Goal: Information Seeking & Learning: Learn about a topic

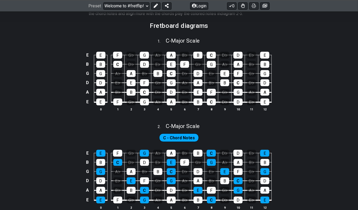
scroll to position [139, 0]
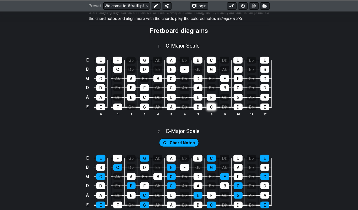
click at [211, 105] on div "C" at bounding box center [211, 106] width 9 height 7
click at [211, 106] on div "C" at bounding box center [211, 106] width 9 height 7
click at [184, 107] on div "B♭" at bounding box center [184, 106] width 9 height 7
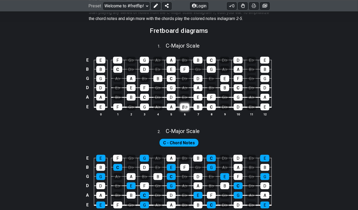
click at [184, 107] on div "B♭" at bounding box center [184, 106] width 9 height 7
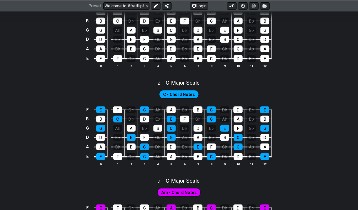
scroll to position [210, 0]
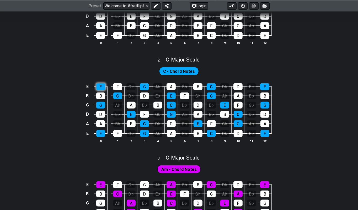
click at [103, 88] on div "E" at bounding box center [100, 86] width 9 height 7
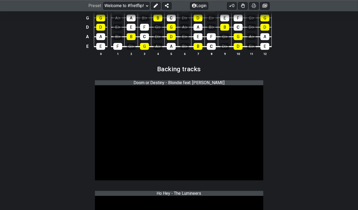
scroll to position [591, 0]
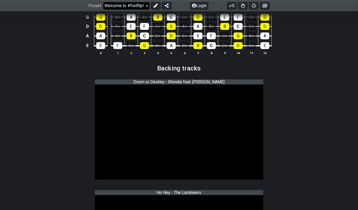
click at [124, 7] on select "Welcome to #fretflip! Initial Preset Custom Preset Minor Pentatonic Major Penta…" at bounding box center [126, 5] width 46 height 7
select select "/welcome"
click at [103, 2] on select "Welcome to #fretflip! Initial Preset Custom Preset Minor Pentatonic Major Penta…" at bounding box center [126, 5] width 46 height 7
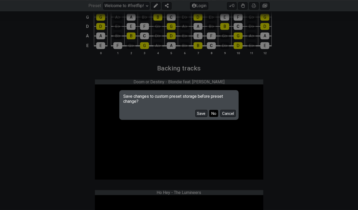
click at [213, 116] on button "No" at bounding box center [213, 113] width 9 height 7
select select "C"
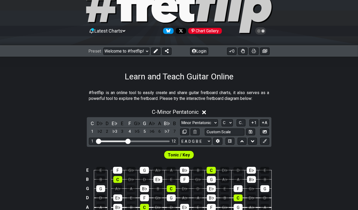
scroll to position [15, 0]
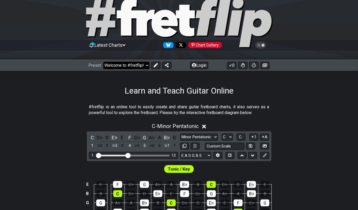
click at [124, 68] on select "Welcome to #fretflip! Initial Preset Custom Preset Minor Pentatonic Major Penta…" at bounding box center [126, 65] width 46 height 7
click at [103, 62] on select "Welcome to #fretflip! Initial Preset Custom Preset Minor Pentatonic Major Penta…" at bounding box center [126, 65] width 46 height 7
select select "/common-guitar-chords"
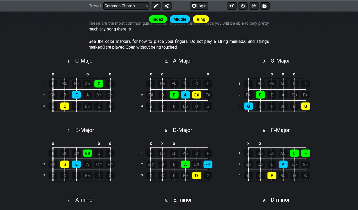
scroll to position [118, 0]
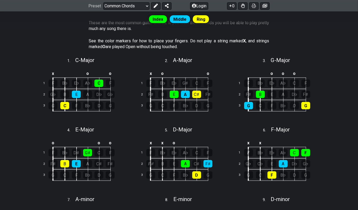
click at [138, 113] on div "x o o 1 F B♭ E♭ G♯ C F 2 F♯ B E A C♯ F♯ 3 G C F B♭ D G" at bounding box center [179, 93] width 94 height 59
